Goal: Task Accomplishment & Management: Complete application form

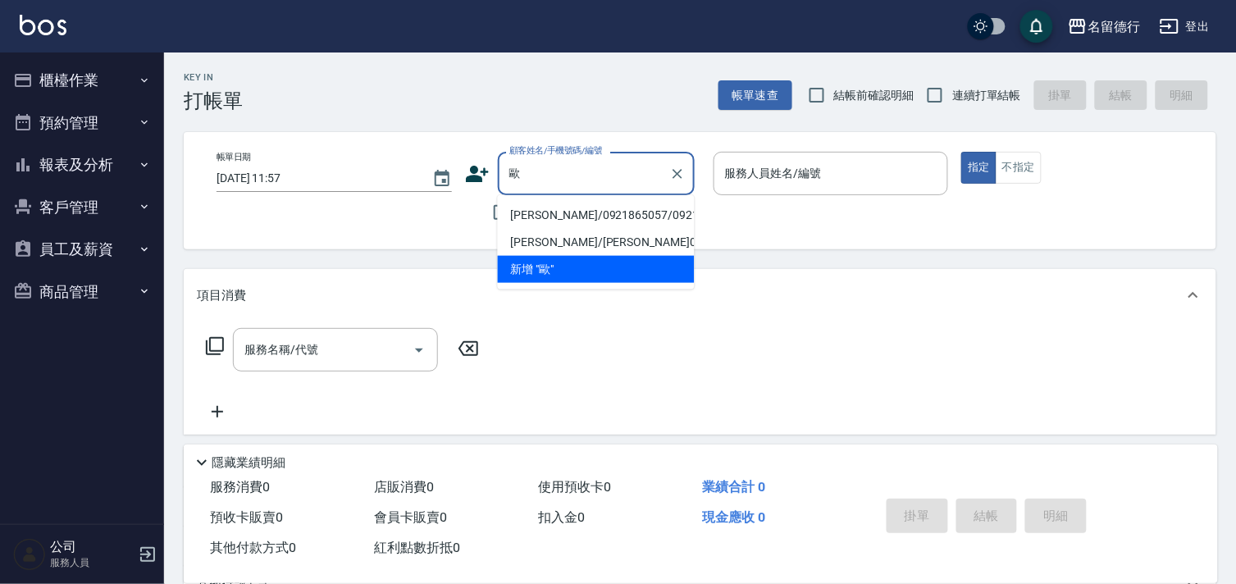
click at [541, 208] on li "[PERSON_NAME]/0921865057/0921865057" at bounding box center [596, 215] width 197 height 27
type input "[PERSON_NAME]/0921865057/0921865057"
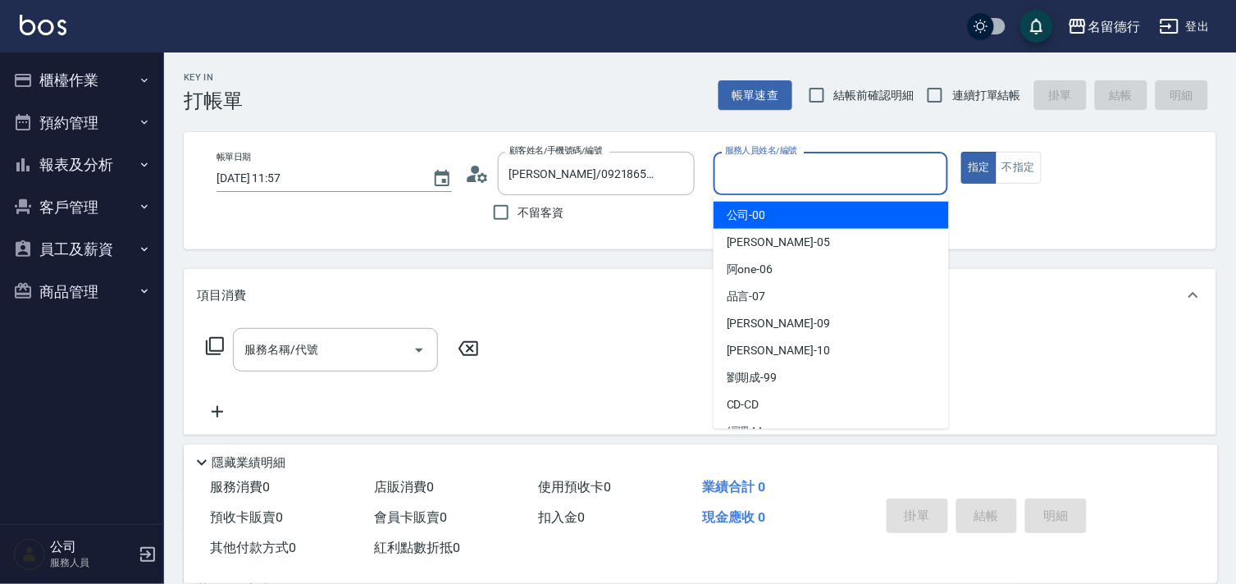
click at [738, 176] on input "服務人員姓名/編號" at bounding box center [831, 173] width 221 height 29
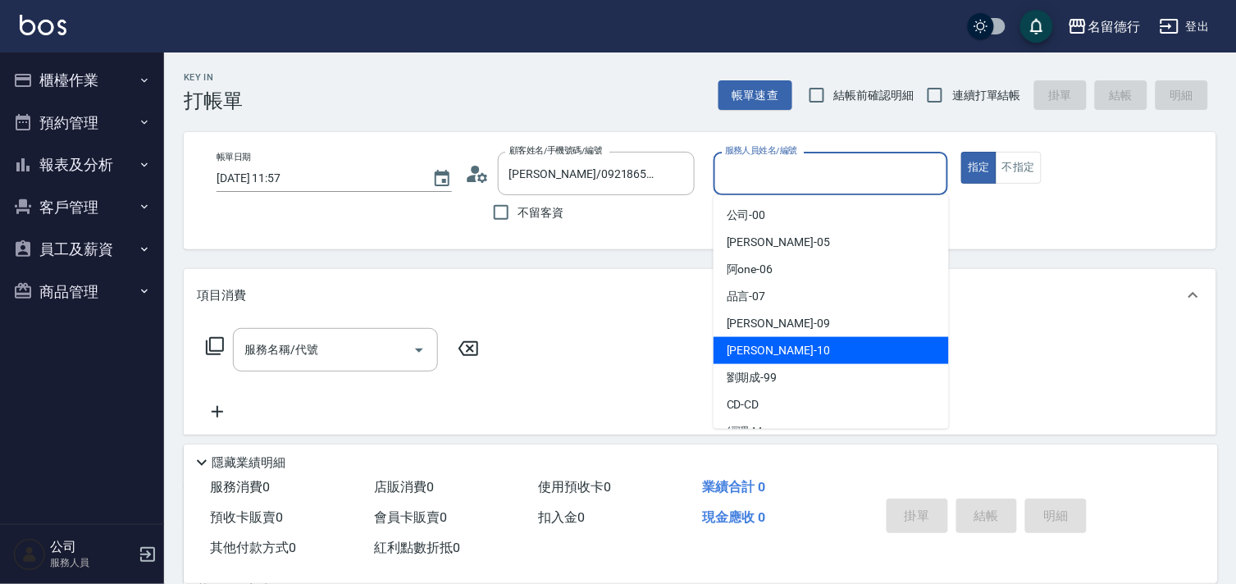
click at [767, 347] on div "婉如 -10" at bounding box center [831, 350] width 235 height 27
type input "婉如-10"
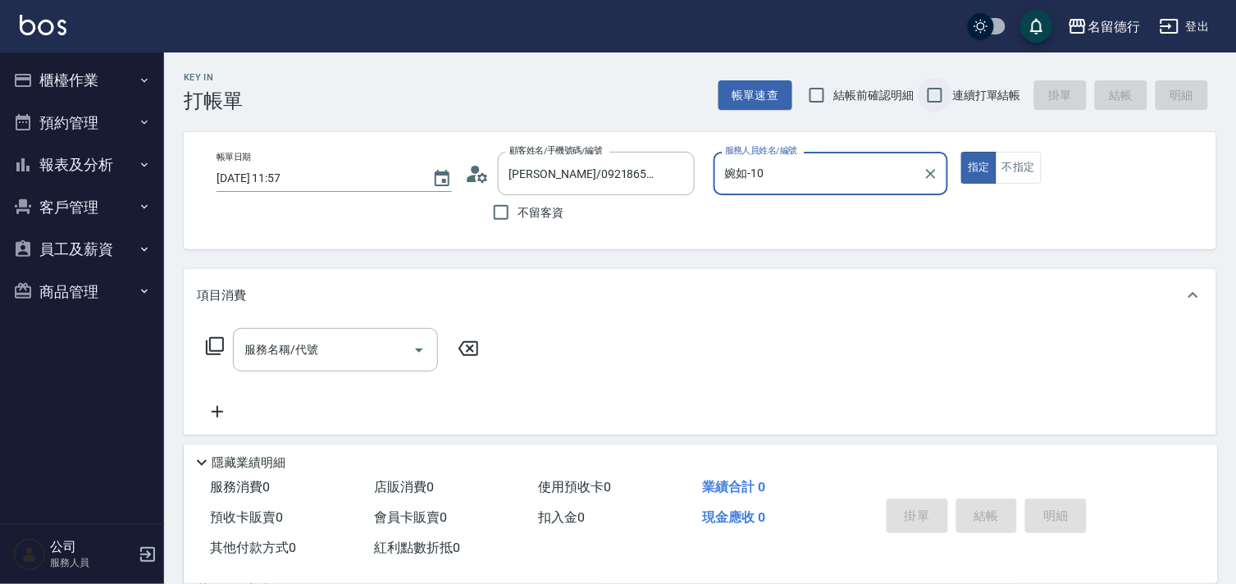
click at [935, 102] on input "連續打單結帳" at bounding box center [935, 95] width 34 height 34
checkbox input "true"
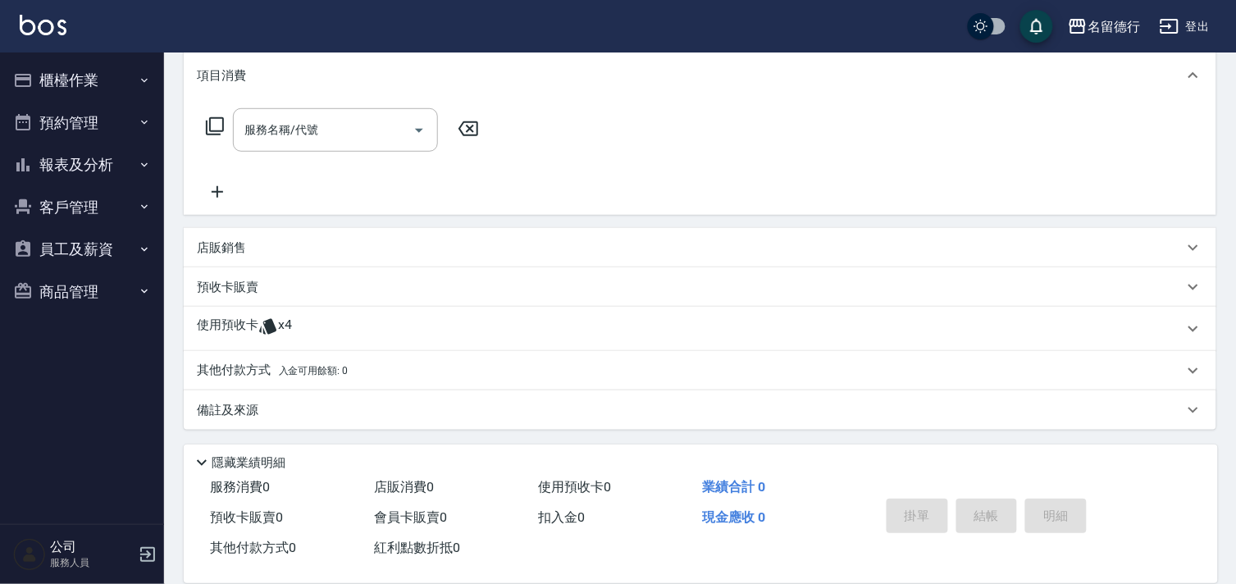
click at [261, 313] on div "使用預收卡 x4" at bounding box center [700, 329] width 1033 height 44
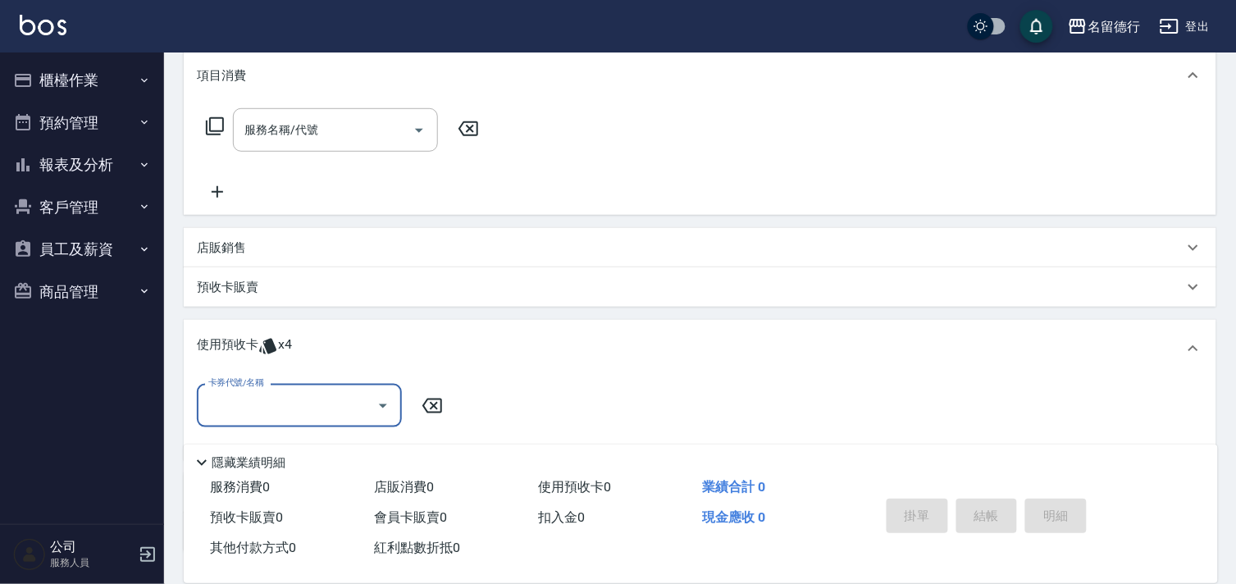
scroll to position [0, 0]
click at [269, 404] on input "卡券代號/名稱" at bounding box center [287, 405] width 166 height 29
click at [284, 444] on div "洗髮券售 剩餘4張" at bounding box center [299, 447] width 205 height 27
type input "洗髮券售"
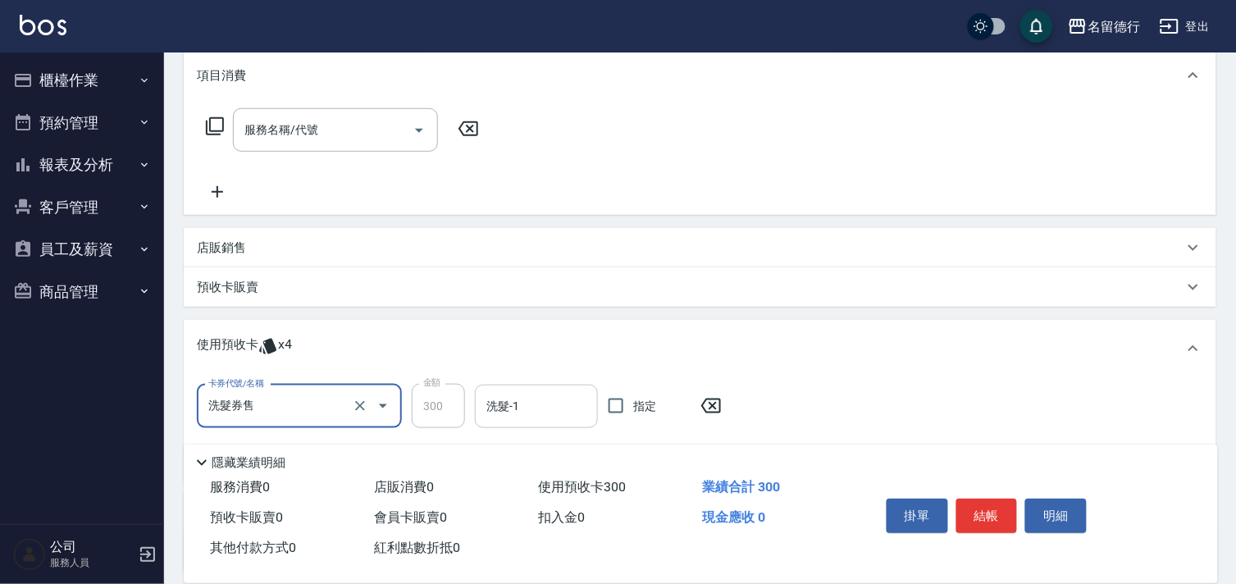
click at [547, 413] on input "洗髮-1" at bounding box center [536, 406] width 108 height 29
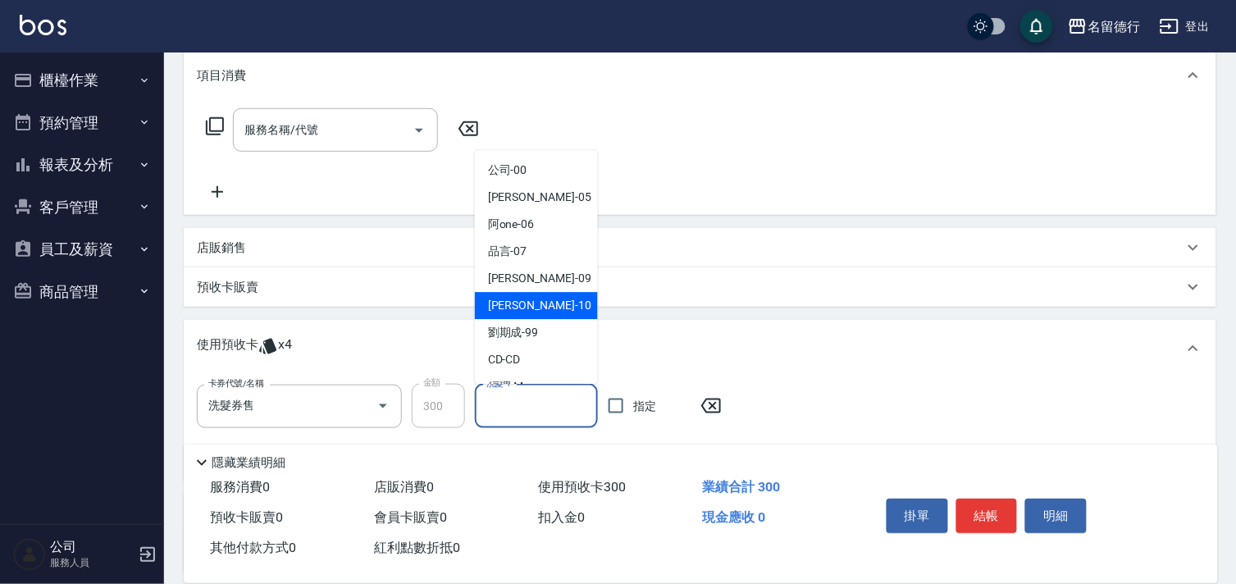
click at [530, 313] on div "婉如 -10" at bounding box center [536, 306] width 123 height 27
type input "婉如-10"
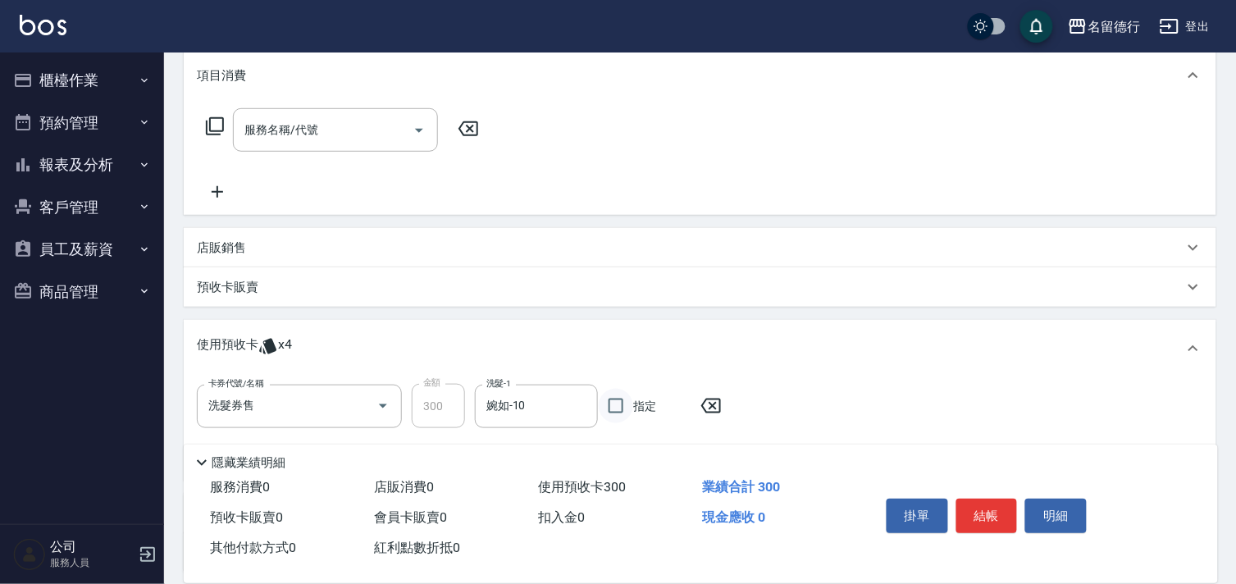
click at [612, 404] on input "指定" at bounding box center [616, 406] width 34 height 34
checkbox input "true"
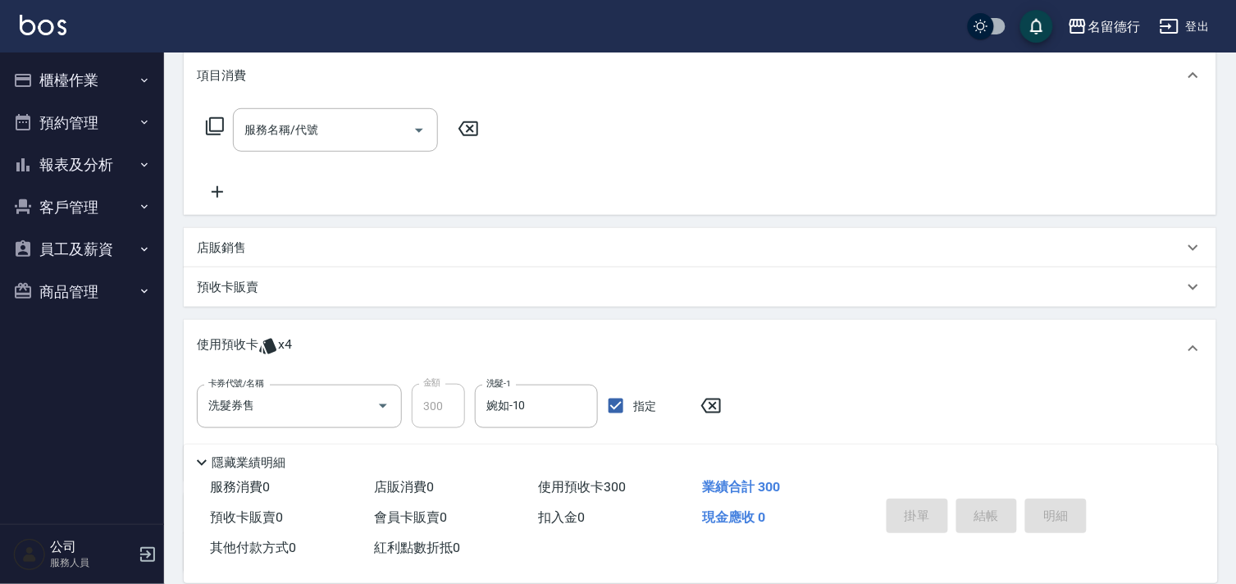
type input "[DATE] 16:28"
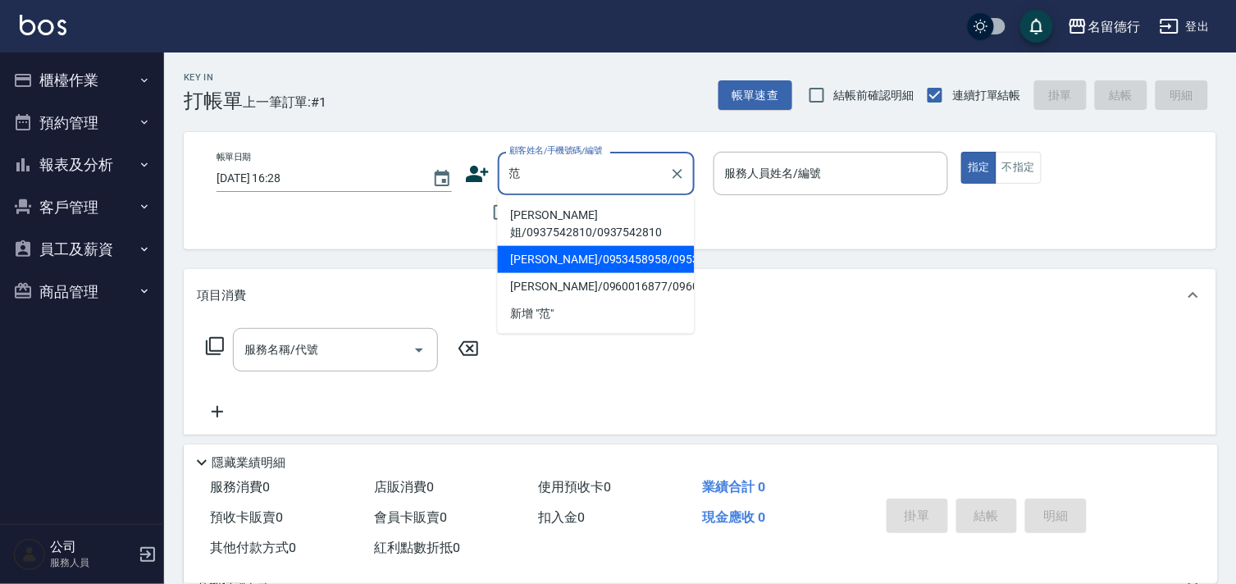
click at [538, 246] on li "[PERSON_NAME]/0953458958/0953458958" at bounding box center [596, 259] width 197 height 27
type input "[PERSON_NAME]/0953458958/0953458958"
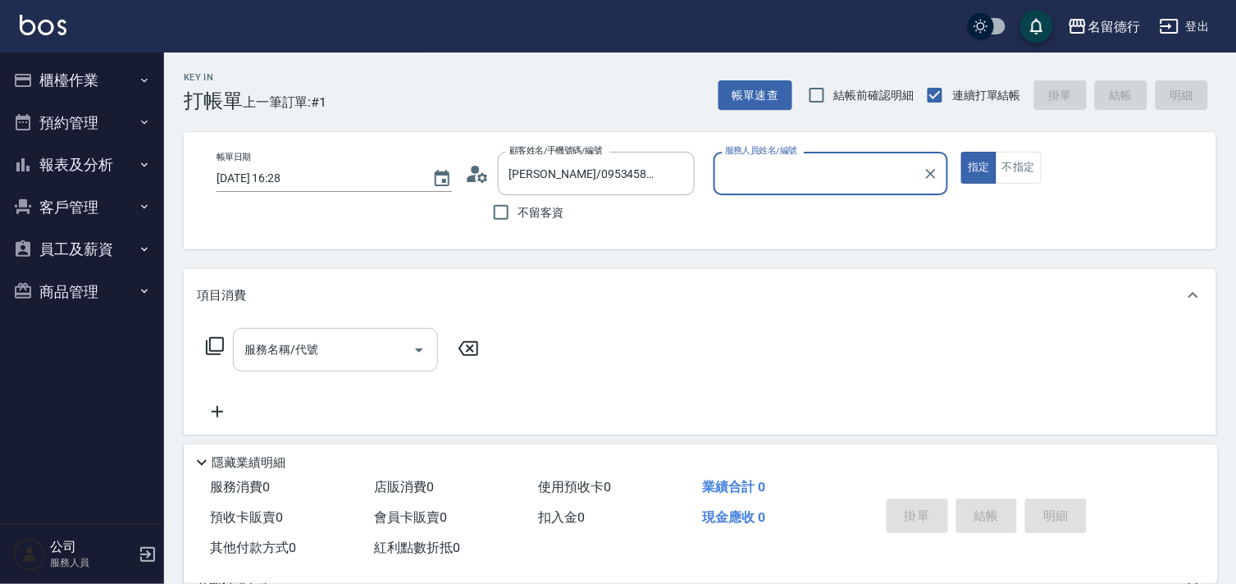
type input "婉如-10"
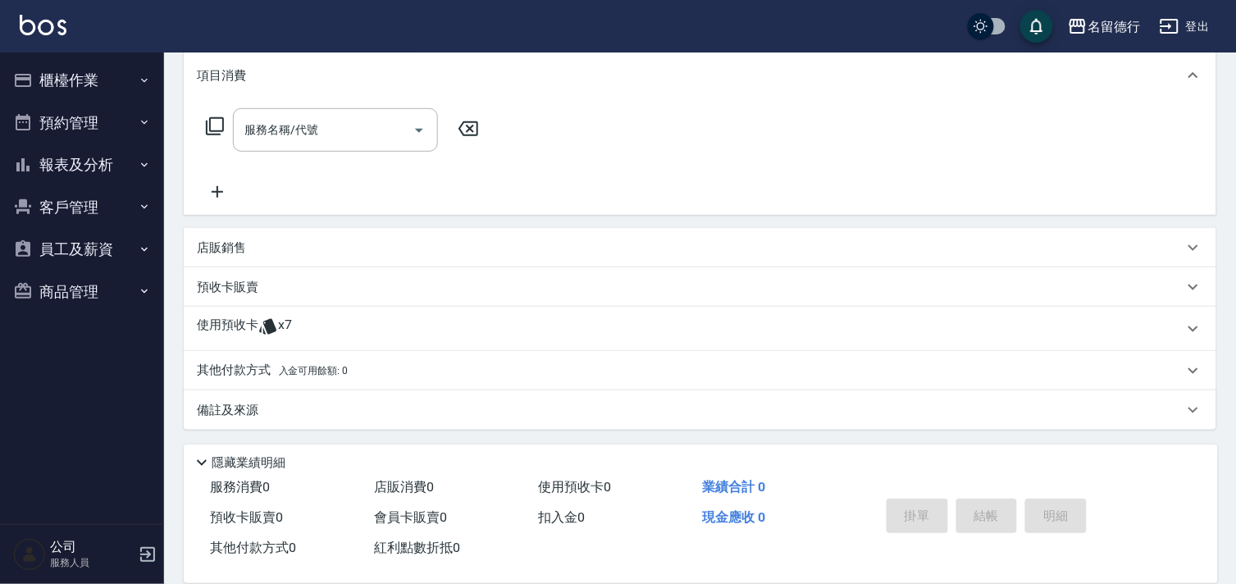
click at [250, 325] on p "使用預收卡" at bounding box center [228, 329] width 62 height 25
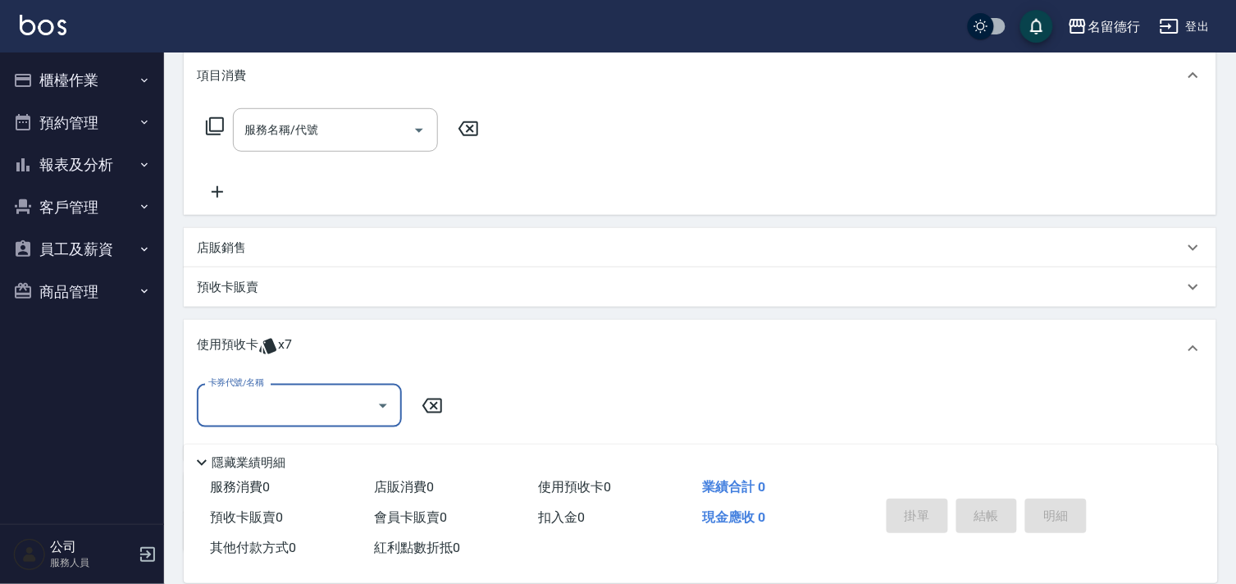
scroll to position [0, 0]
click at [257, 394] on input "卡券代號/名稱" at bounding box center [287, 405] width 166 height 29
click at [261, 445] on div "113剪髮卡10次預收 剩餘7張" at bounding box center [299, 447] width 205 height 27
type input "113剪髮卡10次預收"
